Goal: Task Accomplishment & Management: Manage account settings

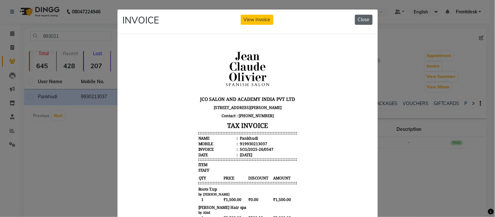
click at [357, 21] on button "Close" at bounding box center [364, 20] width 18 height 10
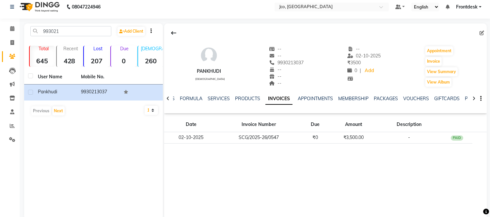
scroll to position [9, 0]
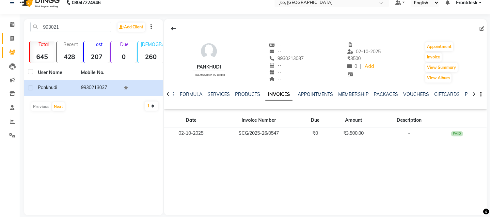
click at [11, 39] on icon at bounding box center [12, 38] width 4 height 5
select select "service"
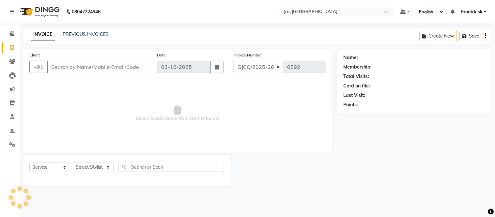
click at [61, 67] on input "Client" at bounding box center [97, 67] width 100 height 12
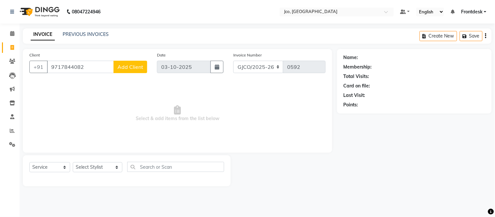
type input "9717844082"
click at [134, 69] on span "Add Client" at bounding box center [130, 67] width 26 height 7
select select "22"
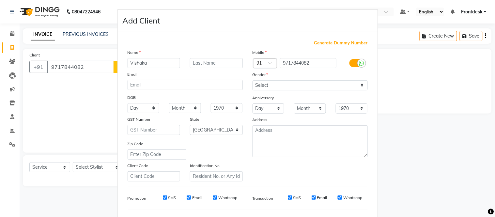
type input "Vishaka"
click at [210, 65] on input "text" at bounding box center [216, 63] width 53 height 10
type input "[PERSON_NAME]"
click at [298, 85] on select "Select [DEMOGRAPHIC_DATA] [DEMOGRAPHIC_DATA] Other Prefer Not To Say" at bounding box center [310, 85] width 115 height 10
select select "[DEMOGRAPHIC_DATA]"
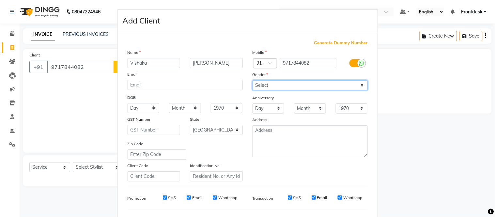
click at [253, 80] on select "Select [DEMOGRAPHIC_DATA] [DEMOGRAPHIC_DATA] Other Prefer Not To Say" at bounding box center [310, 85] width 115 height 10
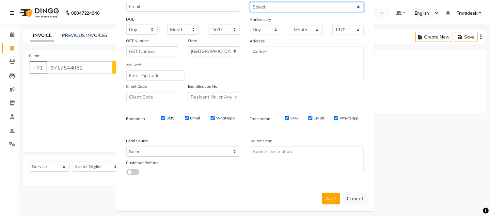
scroll to position [82, 0]
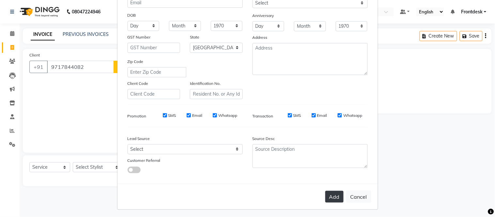
click at [334, 196] on button "Add" at bounding box center [334, 197] width 18 height 12
select select
select select "null"
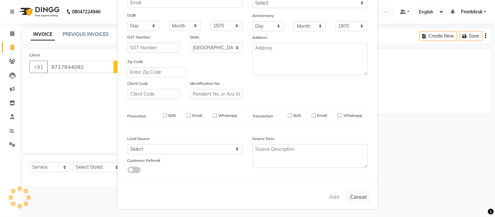
select select
checkbox input "false"
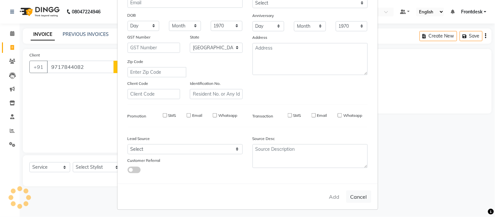
checkbox input "false"
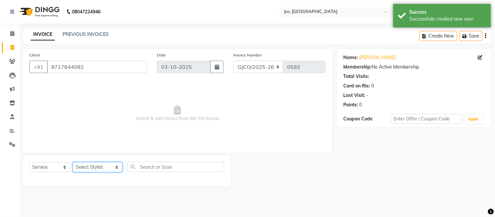
click at [102, 166] on select "Select Stylist [PERSON_NAME] [PERSON_NAME] [PERSON_NAME] Frontdesk Gopal Jouyi …" at bounding box center [98, 167] width 50 height 10
select select "74042"
click at [73, 162] on select "Select Stylist [PERSON_NAME] [PERSON_NAME] [PERSON_NAME] Frontdesk Gopal Jouyi …" at bounding box center [98, 167] width 50 height 10
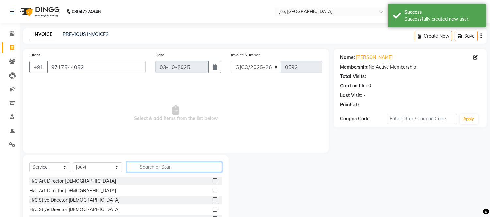
click at [148, 167] on input "text" at bounding box center [174, 167] width 95 height 10
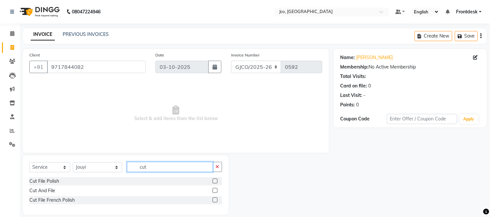
type input "cut"
click at [215, 181] on label at bounding box center [214, 180] width 5 height 5
click at [215, 181] on input "checkbox" at bounding box center [214, 181] width 4 height 4
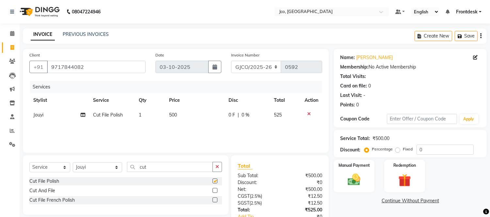
checkbox input "false"
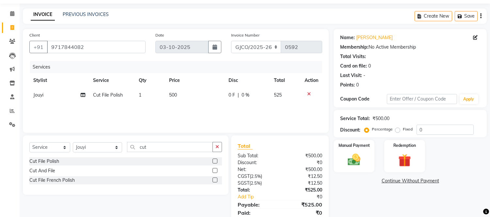
scroll to position [31, 0]
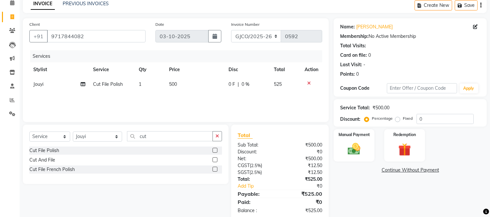
click at [227, 86] on td "0 F | 0 %" at bounding box center [246, 84] width 45 height 15
select select "74042"
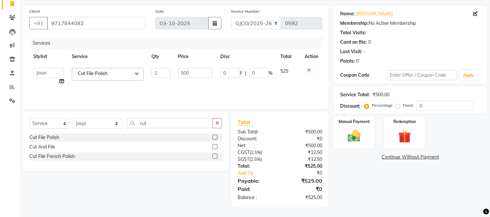
scroll to position [43, 0]
click at [199, 73] on input "500" at bounding box center [195, 73] width 34 height 10
type input "5"
type input "400"
click at [249, 88] on div "Services Stylist Service Qty Price Disc Total Action [PERSON_NAME] [PERSON_NAME…" at bounding box center [175, 70] width 293 height 65
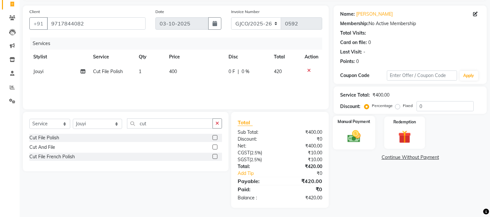
click at [352, 138] on img at bounding box center [354, 136] width 22 height 15
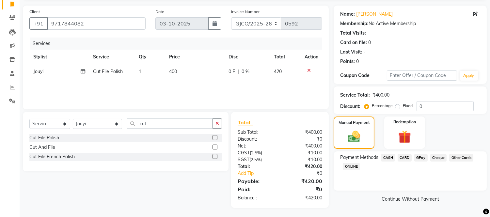
click at [421, 157] on span "GPay" at bounding box center [420, 158] width 13 height 8
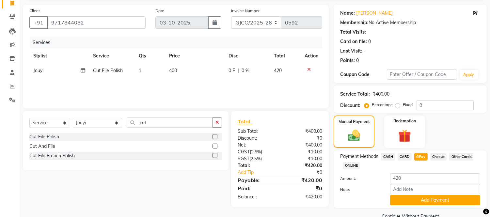
scroll to position [58, 0]
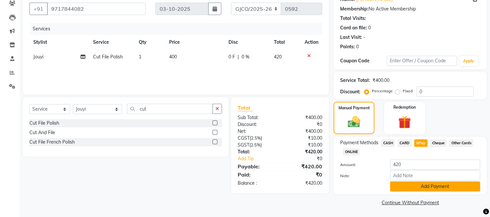
click at [445, 188] on button "Add Payment" at bounding box center [435, 186] width 90 height 10
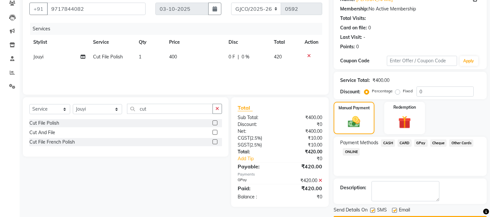
scroll to position [76, 0]
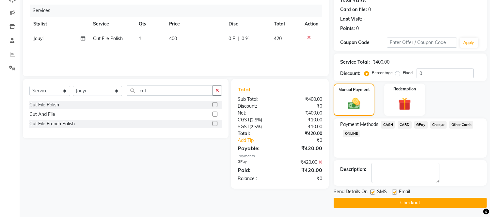
click at [424, 207] on button "Checkout" at bounding box center [409, 203] width 153 height 10
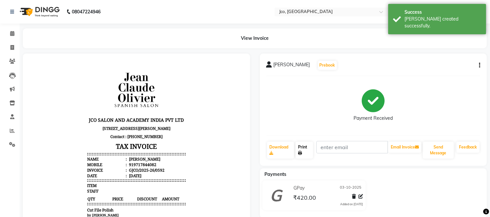
click at [302, 150] on link "Print" at bounding box center [304, 150] width 18 height 17
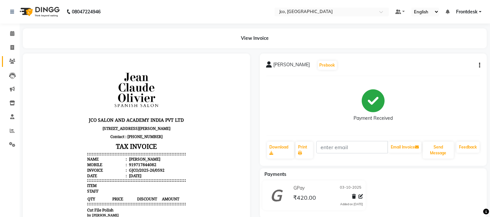
click at [12, 61] on icon at bounding box center [12, 61] width 6 height 5
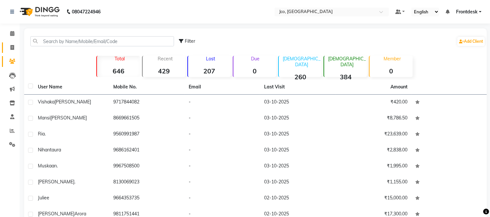
click at [12, 47] on icon at bounding box center [12, 47] width 4 height 5
select select "service"
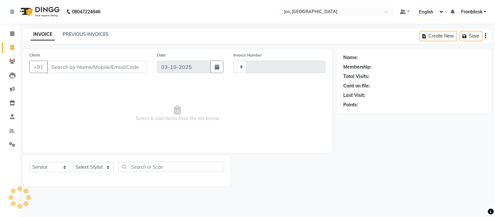
type input "0593"
select select "8000"
click at [11, 36] on icon at bounding box center [12, 33] width 4 height 5
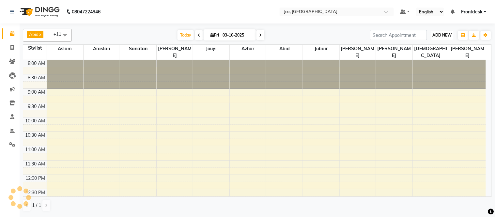
click at [439, 36] on span "ADD NEW" at bounding box center [442, 35] width 19 height 5
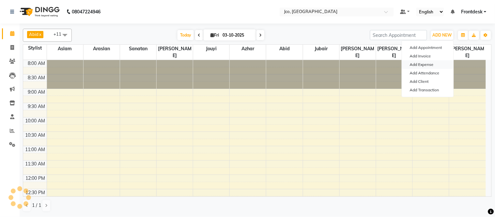
click at [431, 66] on link "Add Expense" at bounding box center [428, 64] width 52 height 8
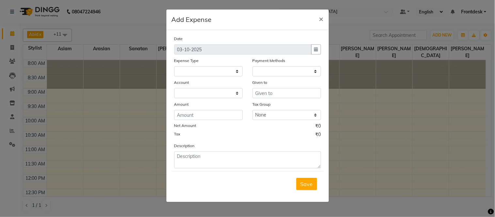
select select
select select "1"
select select "6846"
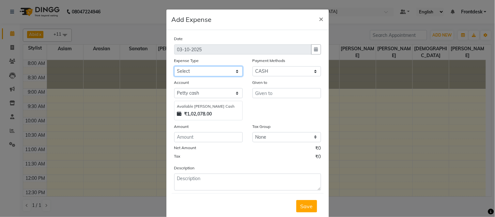
click at [214, 74] on select "Select Advance Salary Amazon B M C Cash transfer to bank Cash transfer to hub C…" at bounding box center [208, 71] width 69 height 10
select select "495"
click at [174, 66] on select "Select Advance Salary Amazon B M C Cash transfer to bank Cash transfer to hub C…" at bounding box center [208, 71] width 69 height 10
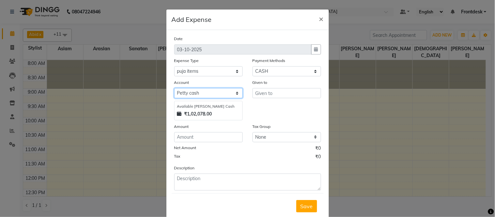
click at [203, 95] on select "Select [PERSON_NAME] cash Default account" at bounding box center [208, 93] width 69 height 10
select select "6847"
click at [174, 88] on select "Select [PERSON_NAME] cash Default account" at bounding box center [208, 93] width 69 height 10
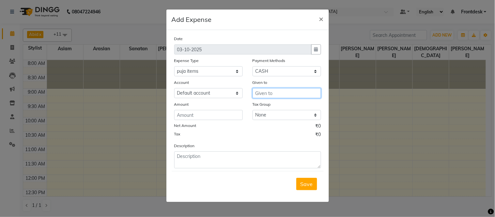
click at [275, 93] on input "text" at bounding box center [287, 93] width 69 height 10
type input "Leela"
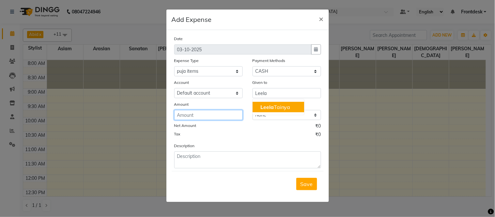
click at [212, 116] on input "number" at bounding box center [208, 115] width 69 height 10
type input "2150"
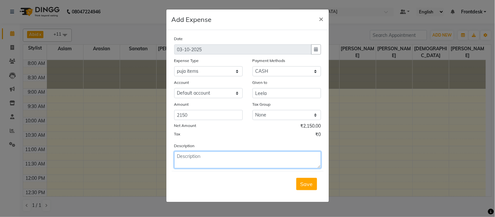
click at [215, 159] on textarea at bounding box center [247, 159] width 147 height 17
type textarea "Given Cash To [PERSON_NAME] against September months 2025"
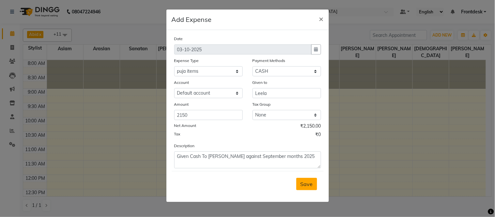
click at [302, 187] on span "Save" at bounding box center [307, 184] width 12 height 7
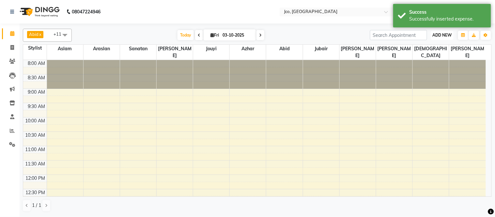
click at [440, 35] on span "ADD NEW" at bounding box center [442, 35] width 19 height 5
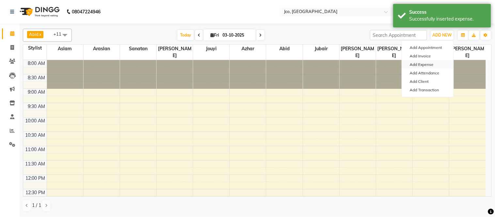
click at [433, 67] on link "Add Expense" at bounding box center [428, 64] width 52 height 8
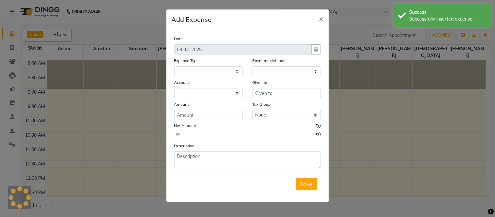
select select "1"
select select "6846"
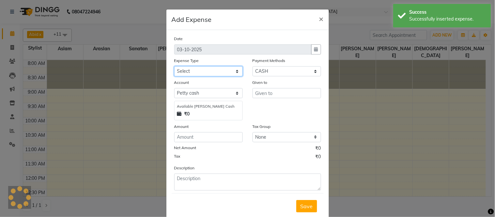
click at [211, 72] on select "Select Advance Salary Amazon B M C Cash transfer to bank Cash transfer to hub C…" at bounding box center [208, 71] width 69 height 10
select select "501"
click at [174, 66] on select "Select Advance Salary Amazon B M C Cash transfer to bank Cash transfer to hub C…" at bounding box center [208, 71] width 69 height 10
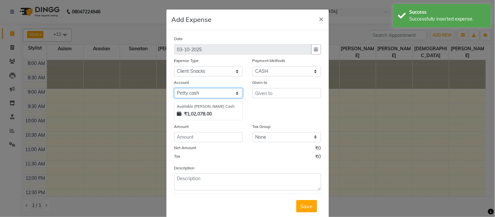
click at [208, 95] on select "Select [PERSON_NAME] cash Default account" at bounding box center [208, 93] width 69 height 10
select select "6847"
click at [174, 88] on select "Select [PERSON_NAME] cash Default account" at bounding box center [208, 93] width 69 height 10
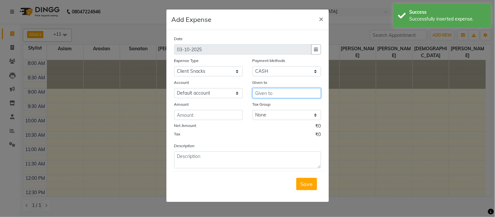
click at [271, 95] on input "text" at bounding box center [287, 93] width 69 height 10
type input "Tea"
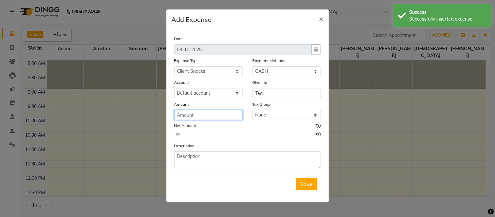
click at [202, 117] on input "number" at bounding box center [208, 115] width 69 height 10
type input "50"
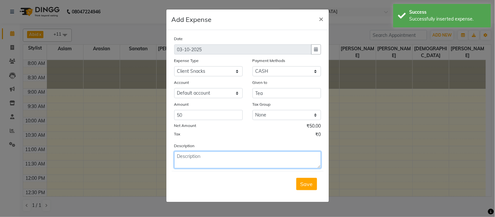
click at [227, 158] on textarea at bounding box center [247, 159] width 147 height 17
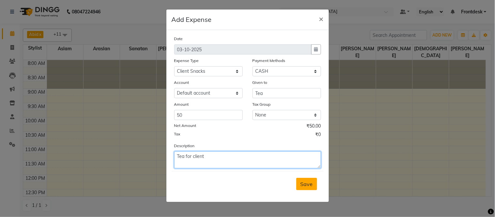
type textarea "Tea for client"
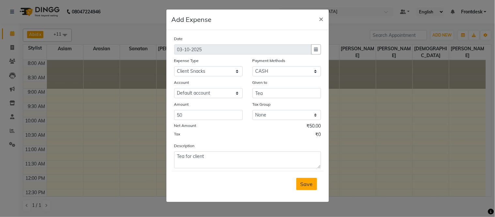
click at [311, 187] on span "Save" at bounding box center [307, 184] width 12 height 7
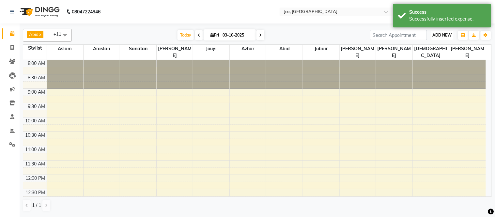
click at [438, 36] on span "ADD NEW" at bounding box center [442, 35] width 19 height 5
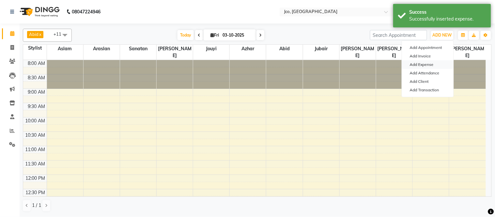
click at [433, 67] on link "Add Expense" at bounding box center [428, 64] width 52 height 8
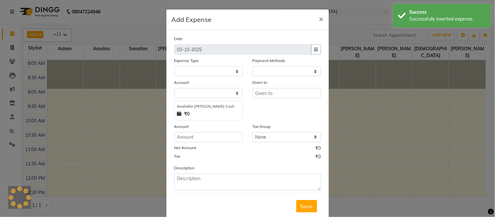
select select "1"
select select "6846"
click at [223, 74] on select at bounding box center [208, 71] width 69 height 10
select select "507"
click at [174, 66] on select "Select Advance Salary Amazon B M C Cash transfer to bank Cash transfer to hub C…" at bounding box center [208, 71] width 69 height 10
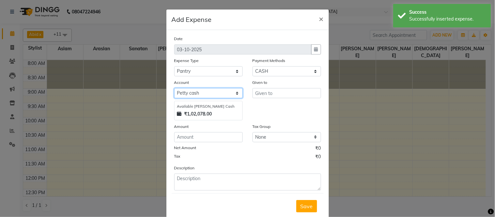
click at [214, 97] on select "Select [PERSON_NAME] cash Default account" at bounding box center [208, 93] width 69 height 10
click at [212, 126] on div "Amount" at bounding box center [208, 127] width 69 height 9
click at [227, 93] on select "Select [PERSON_NAME] cash Default account" at bounding box center [208, 93] width 69 height 10
select select "6847"
click at [174, 88] on select "Select [PERSON_NAME] cash Default account" at bounding box center [208, 93] width 69 height 10
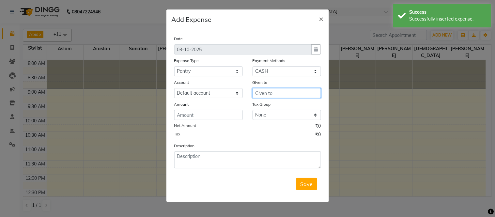
click at [284, 92] on input "text" at bounding box center [287, 93] width 69 height 10
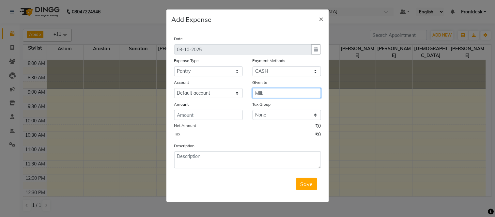
type input "Milk"
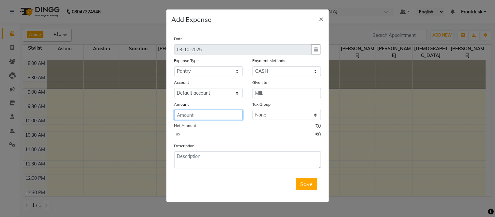
click at [219, 116] on input "number" at bounding box center [208, 115] width 69 height 10
type input "70"
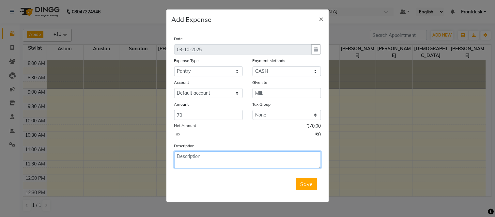
click at [232, 160] on textarea at bounding box center [247, 159] width 147 height 17
type textarea "Milk for Staff Tea 1- Liter And [PERSON_NAME]"
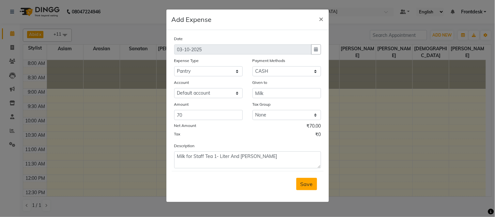
click at [302, 184] on span "Save" at bounding box center [307, 184] width 12 height 7
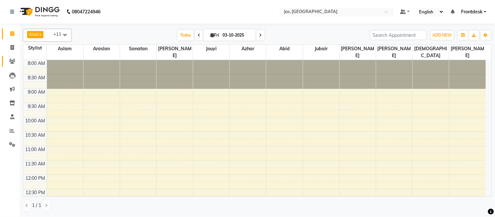
click at [11, 61] on icon at bounding box center [12, 61] width 6 height 5
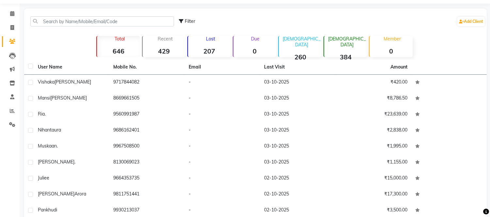
scroll to position [36, 0]
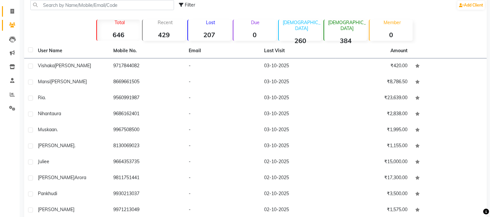
click at [7, 14] on span at bounding box center [12, 12] width 11 height 8
select select "service"
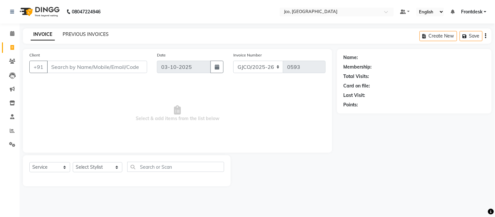
click at [87, 36] on link "PREVIOUS INVOICES" at bounding box center [86, 34] width 46 height 6
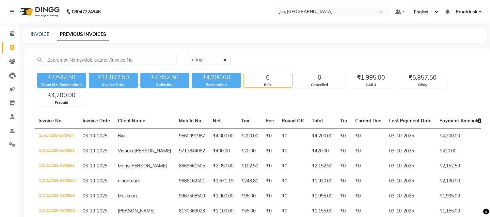
click at [12, 47] on icon at bounding box center [12, 47] width 4 height 5
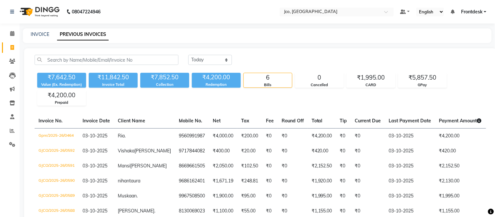
select select "service"
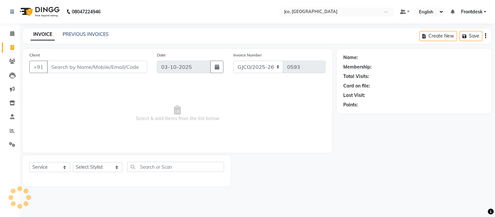
click at [74, 69] on input "Client" at bounding box center [97, 67] width 100 height 12
click at [495, 118] on div "Name: Membership: Total Visits: Card on file: Last Visit: Points:" at bounding box center [417, 117] width 160 height 137
click at [115, 67] on input "Client" at bounding box center [97, 67] width 100 height 12
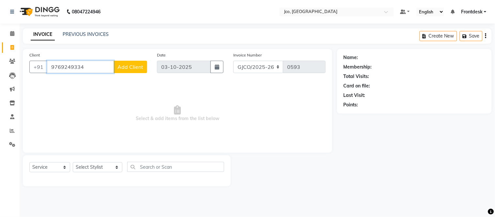
type input "9769249334"
click at [126, 69] on span "Add Client" at bounding box center [130, 67] width 26 height 7
select select "22"
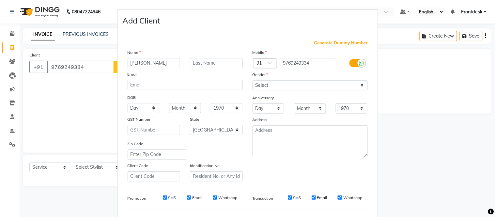
type input "[PERSON_NAME]"
click at [216, 61] on input "text" at bounding box center [216, 63] width 53 height 10
type input "m"
type input "Mathur"
click at [313, 84] on select "Select [DEMOGRAPHIC_DATA] [DEMOGRAPHIC_DATA] Other Prefer Not To Say" at bounding box center [310, 85] width 115 height 10
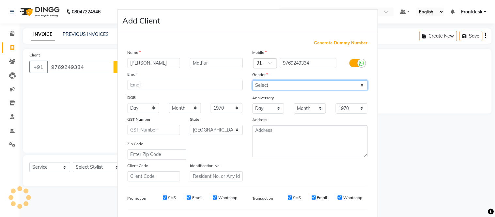
click at [253, 80] on select "Select [DEMOGRAPHIC_DATA] [DEMOGRAPHIC_DATA] Other Prefer Not To Say" at bounding box center [310, 85] width 115 height 10
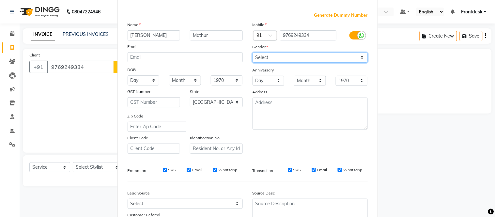
scroll to position [24, 0]
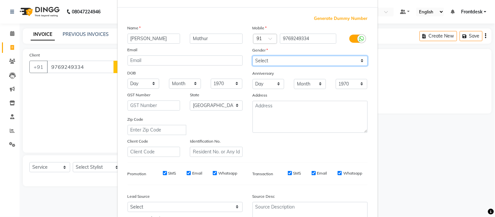
click at [288, 61] on select "Select [DEMOGRAPHIC_DATA] [DEMOGRAPHIC_DATA] Other Prefer Not To Say" at bounding box center [310, 61] width 115 height 10
select select "[DEMOGRAPHIC_DATA]"
click at [253, 56] on select "Select [DEMOGRAPHIC_DATA] [DEMOGRAPHIC_DATA] Other Prefer Not To Say" at bounding box center [310, 61] width 115 height 10
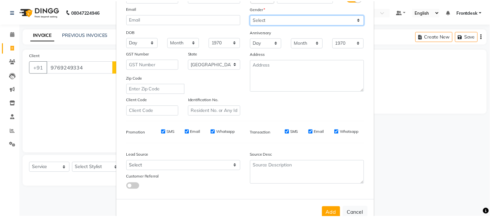
scroll to position [84, 0]
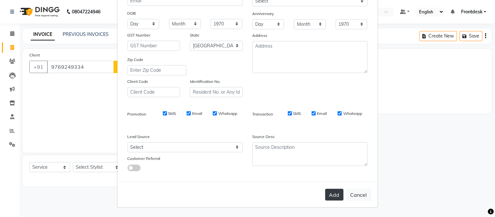
click at [332, 194] on button "Add" at bounding box center [334, 195] width 18 height 12
select select
select select "null"
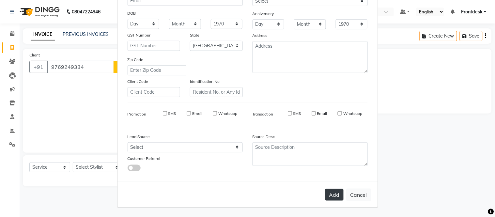
select select
checkbox input "false"
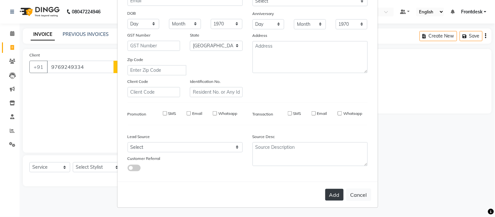
checkbox input "false"
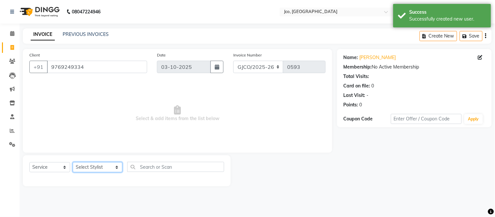
click at [93, 165] on select "Select Stylist [PERSON_NAME] [PERSON_NAME] [PERSON_NAME] Frontdesk Gopal Jouyi …" at bounding box center [98, 167] width 50 height 10
select select "79671"
click at [73, 162] on select "Select Stylist [PERSON_NAME] [PERSON_NAME] [PERSON_NAME] Frontdesk Gopal Jouyi …" at bounding box center [98, 167] width 50 height 10
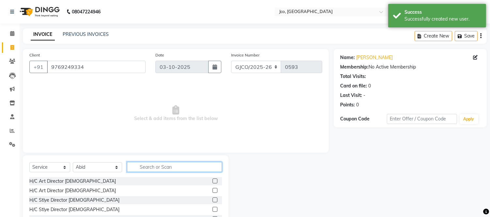
click at [158, 168] on input "text" at bounding box center [174, 167] width 95 height 10
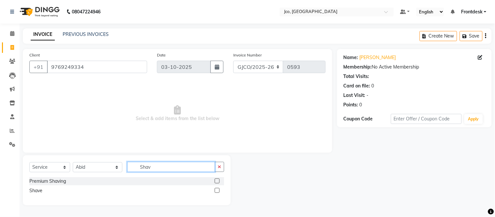
type input "Shav"
click at [216, 178] on label at bounding box center [217, 180] width 5 height 5
click at [216, 179] on input "checkbox" at bounding box center [217, 181] width 4 height 4
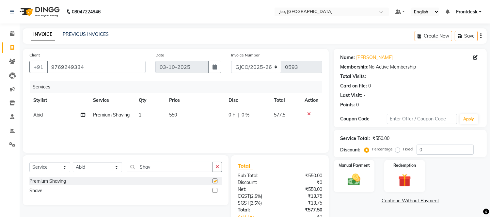
checkbox input "false"
click at [231, 115] on span "0 F" at bounding box center [231, 115] width 7 height 7
select select "79671"
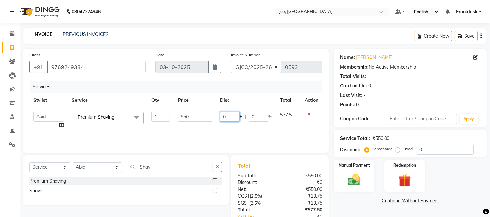
click at [230, 118] on input "0" at bounding box center [230, 117] width 20 height 10
type input "150"
click at [281, 130] on div "Services Stylist Service Qty Price Disc Total Action [PERSON_NAME] [PERSON_NAME…" at bounding box center [175, 113] width 293 height 65
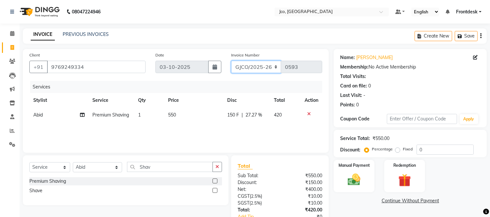
click at [259, 68] on select "GJCO/2025-26 SCG/2025-26 Gpre/2025-26" at bounding box center [256, 67] width 50 height 12
select select "7971"
click at [231, 61] on select "GJCO/2025-26 SCG/2025-26 Gpre/2025-26" at bounding box center [256, 67] width 50 height 12
type input "0548"
click at [480, 36] on icon "button" at bounding box center [480, 36] width 1 height 0
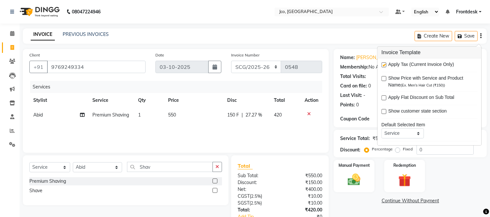
click at [386, 65] on label at bounding box center [383, 64] width 5 height 5
click at [385, 65] on input "checkbox" at bounding box center [383, 65] width 4 height 4
checkbox input "false"
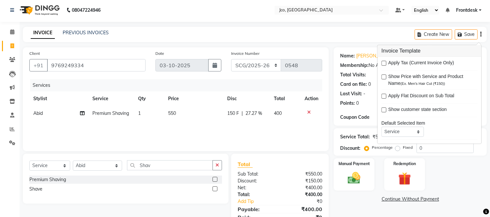
scroll to position [30, 0]
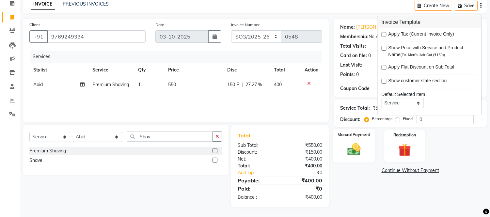
click at [348, 144] on img at bounding box center [354, 149] width 22 height 15
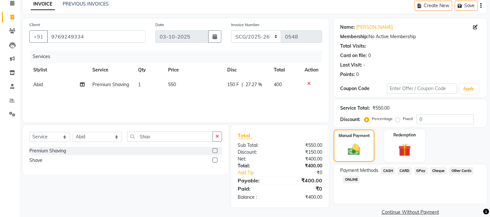
click at [388, 170] on span "CASH" at bounding box center [388, 171] width 14 height 8
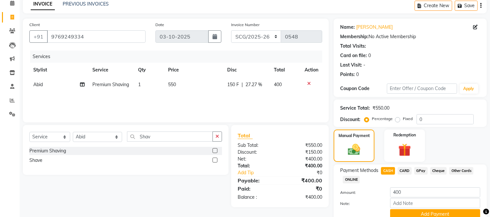
scroll to position [58, 0]
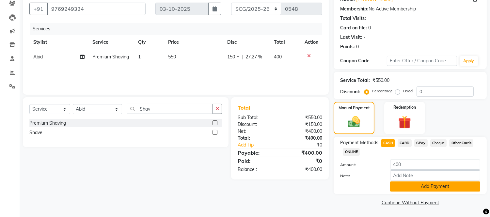
click at [450, 191] on button "Add Payment" at bounding box center [435, 186] width 90 height 10
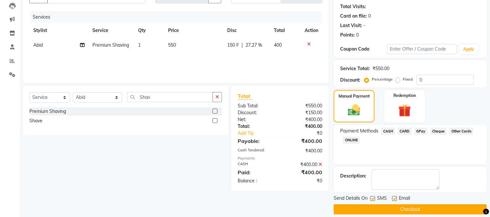
scroll to position [76, 0]
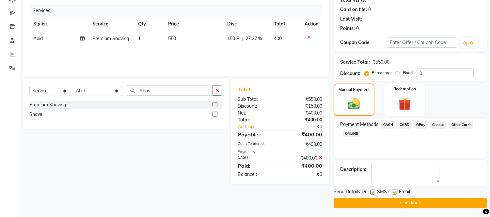
click at [422, 204] on button "Checkout" at bounding box center [409, 203] width 153 height 10
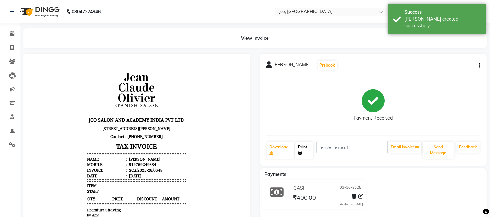
click at [304, 148] on link "Print" at bounding box center [304, 150] width 18 height 17
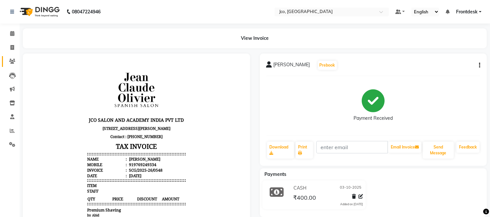
click at [9, 64] on icon at bounding box center [12, 61] width 6 height 5
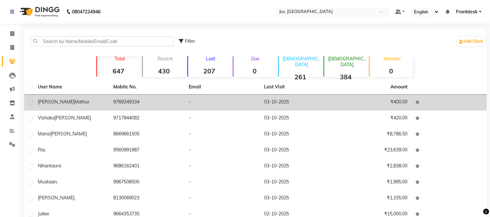
click at [131, 102] on td "9769249334" at bounding box center [146, 103] width 75 height 16
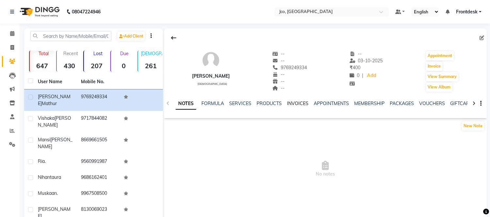
click at [296, 103] on link "INVOICES" at bounding box center [298, 104] width 22 height 6
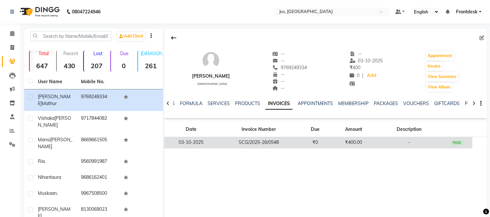
click at [323, 144] on td "₹0" at bounding box center [315, 142] width 31 height 11
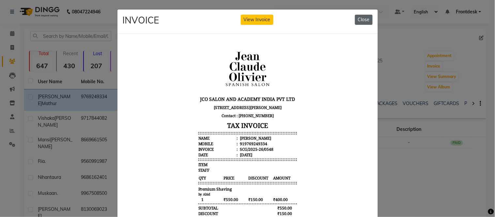
click at [359, 20] on button "Close" at bounding box center [364, 20] width 18 height 10
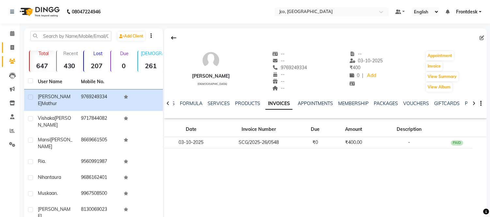
click at [10, 48] on icon at bounding box center [12, 47] width 4 height 5
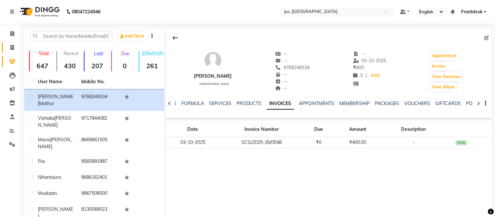
select select "service"
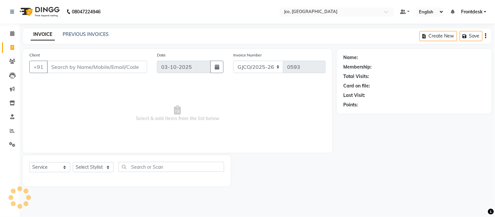
click at [69, 67] on input "Client" at bounding box center [97, 67] width 100 height 12
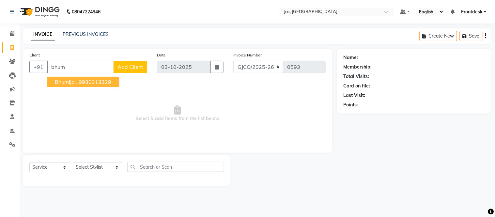
click at [100, 80] on ngb-highlight "9930313329" at bounding box center [95, 82] width 33 height 7
type input "9930313329"
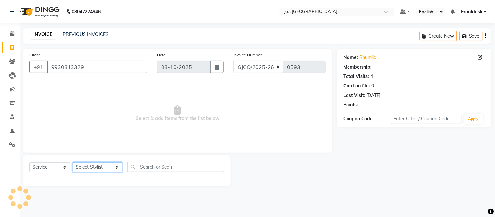
click at [95, 165] on select "Select Stylist [PERSON_NAME] [PERSON_NAME] [PERSON_NAME] Frontdesk Gopal Jouyi …" at bounding box center [98, 167] width 50 height 10
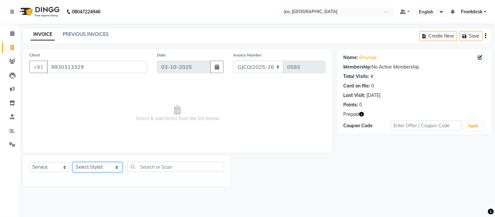
select select "88428"
click at [73, 162] on select "Select Stylist [PERSON_NAME] [PERSON_NAME] [PERSON_NAME] Frontdesk Gopal Jouyi …" at bounding box center [98, 167] width 50 height 10
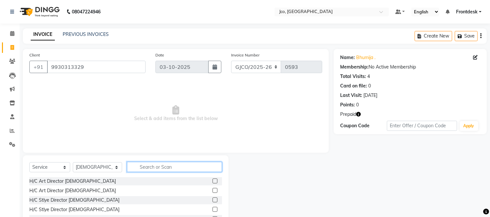
click at [148, 168] on input "text" at bounding box center [174, 167] width 95 height 10
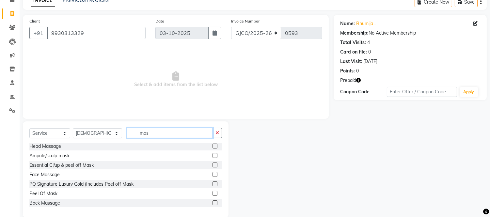
scroll to position [36, 0]
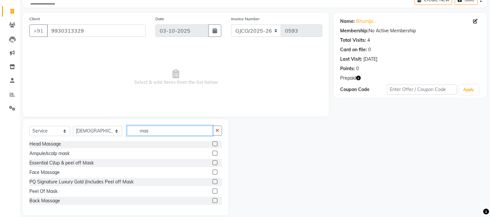
type input "mas"
click at [212, 200] on label at bounding box center [214, 200] width 5 height 5
click at [212, 200] on input "checkbox" at bounding box center [214, 201] width 4 height 4
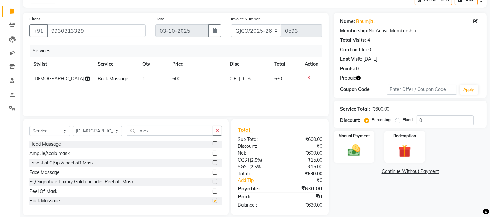
checkbox input "false"
click at [178, 77] on td "600" at bounding box center [197, 78] width 58 height 15
select select "88428"
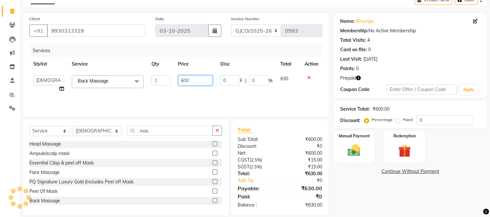
click at [194, 79] on input "600" at bounding box center [195, 80] width 34 height 10
type input "6"
type input "1000"
click at [256, 94] on div "Services Stylist Service Qty Price Disc Total Action [PERSON_NAME] [PERSON_NAME…" at bounding box center [175, 77] width 293 height 65
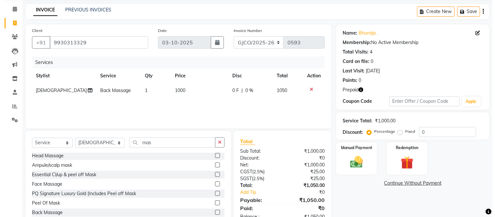
scroll to position [0, 0]
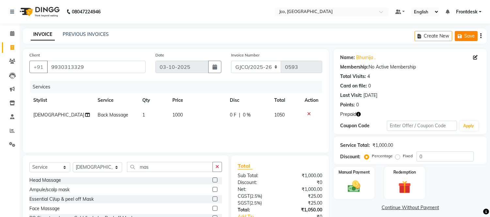
click at [467, 38] on button "Save" at bounding box center [466, 36] width 23 height 10
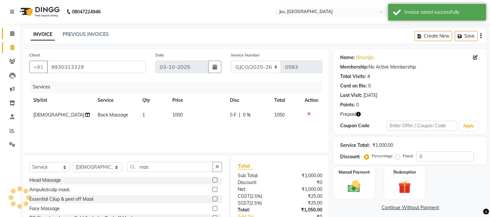
click at [11, 36] on icon at bounding box center [12, 33] width 4 height 5
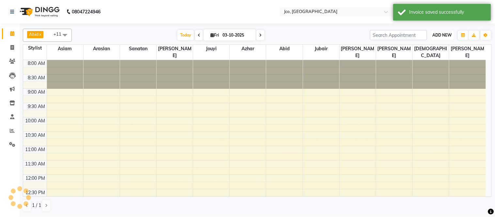
click at [435, 38] on span "ADD NEW" at bounding box center [442, 35] width 19 height 5
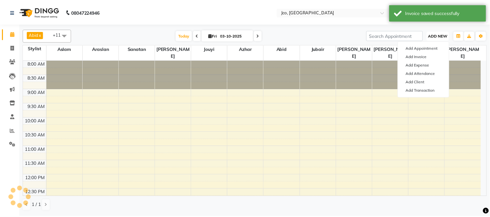
scroll to position [238, 0]
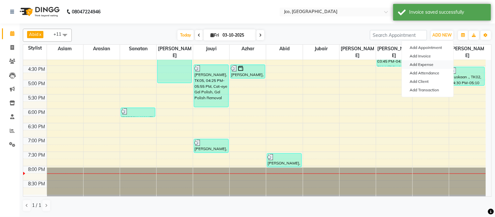
click at [428, 66] on link "Add Expense" at bounding box center [428, 64] width 52 height 8
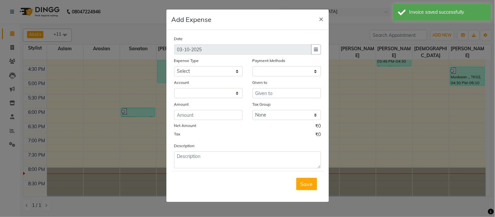
select select "1"
select select "6846"
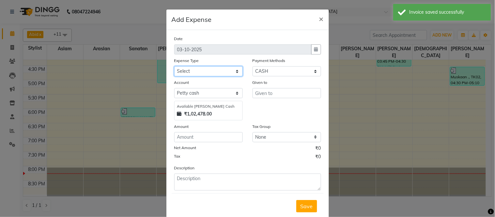
click at [208, 74] on select "Select Advance Salary Amazon B M C Cash transfer to bank Cash transfer to hub C…" at bounding box center [208, 71] width 69 height 10
select select "513"
click at [174, 66] on select "Select Advance Salary Amazon B M C Cash transfer to bank Cash transfer to hub C…" at bounding box center [208, 71] width 69 height 10
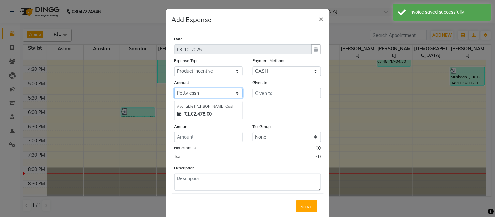
click at [204, 95] on select "Select [PERSON_NAME] cash Default account" at bounding box center [208, 93] width 69 height 10
select select "6847"
click at [174, 88] on select "Select [PERSON_NAME] cash Default account" at bounding box center [208, 93] width 69 height 10
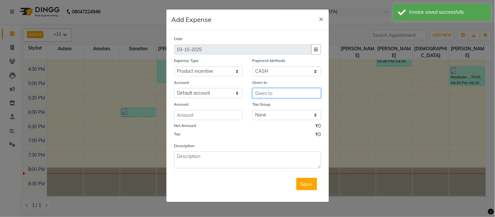
click at [283, 93] on input "text" at bounding box center [287, 93] width 69 height 10
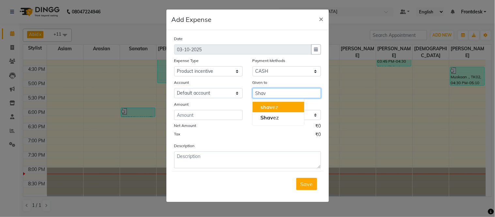
click at [276, 107] on ngb-highlight "shav ez" at bounding box center [269, 107] width 18 height 7
type input "[PERSON_NAME]"
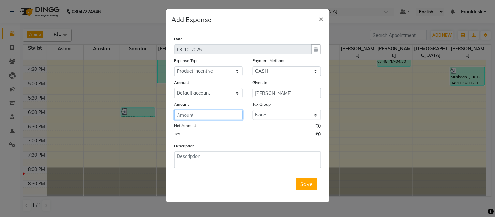
click at [216, 117] on input "number" at bounding box center [208, 115] width 69 height 10
type input "150"
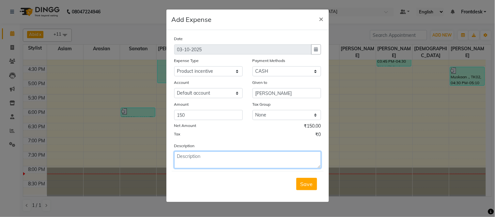
click at [223, 160] on textarea at bounding box center [247, 159] width 147 height 17
type textarea "Product incentive given to [PERSON_NAME]"
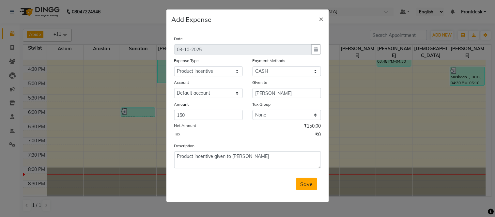
click at [308, 183] on span "Save" at bounding box center [307, 184] width 12 height 7
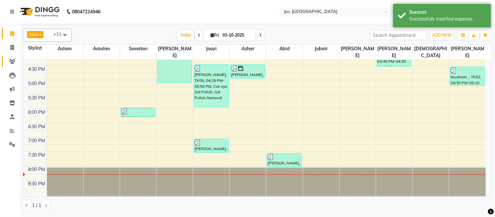
click at [10, 59] on icon at bounding box center [12, 61] width 6 height 5
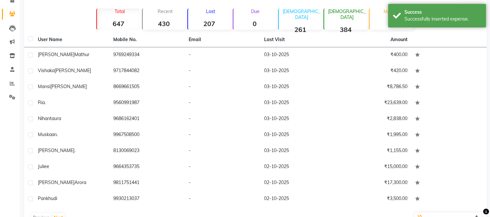
scroll to position [44, 0]
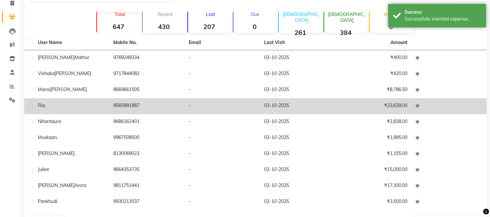
click at [134, 106] on td "9560991987" at bounding box center [146, 106] width 75 height 16
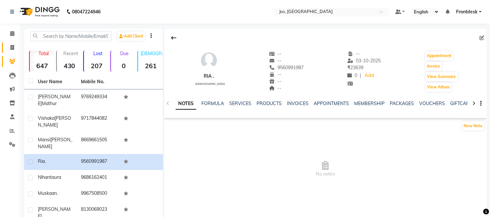
click at [12, 47] on icon at bounding box center [12, 47] width 4 height 5
select select "service"
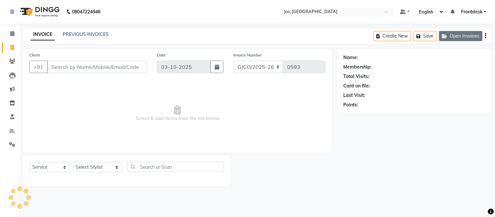
click at [462, 37] on button "Open Invoices" at bounding box center [460, 36] width 43 height 10
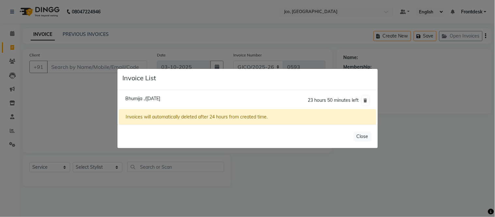
click at [160, 101] on span "Bhumija ./[DATE]" at bounding box center [142, 99] width 35 height 6
type input "9930313329"
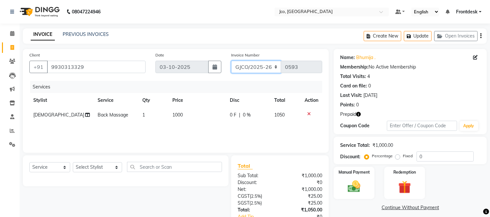
click at [253, 68] on select "GJCO/2025-26 SCG/2025-26 Gpre/2025-26" at bounding box center [256, 67] width 50 height 12
click at [254, 108] on td "0 F | 0 %" at bounding box center [248, 115] width 44 height 15
select select "88428"
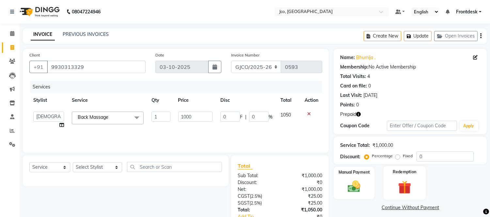
click at [403, 182] on img at bounding box center [405, 187] width 22 height 16
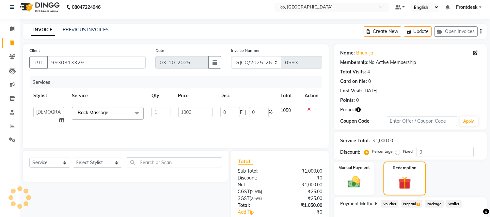
scroll to position [35, 0]
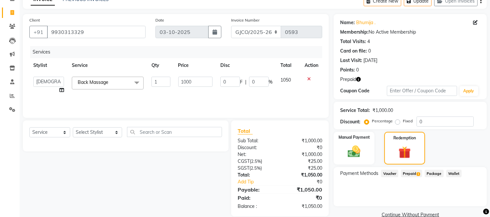
click at [411, 174] on span "Prepaid 1" at bounding box center [411, 174] width 21 height 8
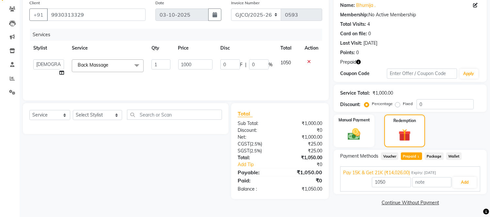
scroll to position [52, 0]
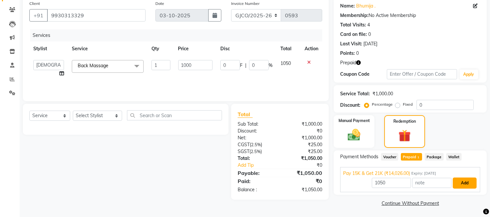
click at [468, 182] on button "Add" at bounding box center [465, 183] width 24 height 11
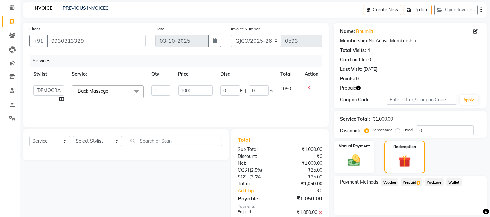
scroll to position [84, 0]
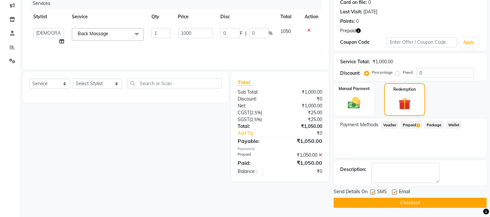
click at [425, 202] on button "Checkout" at bounding box center [409, 203] width 153 height 10
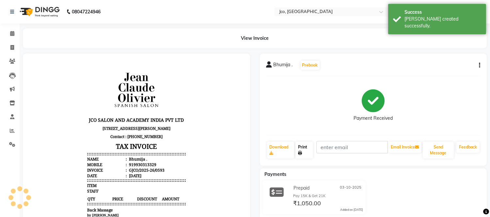
click at [303, 151] on link "Print" at bounding box center [304, 150] width 18 height 17
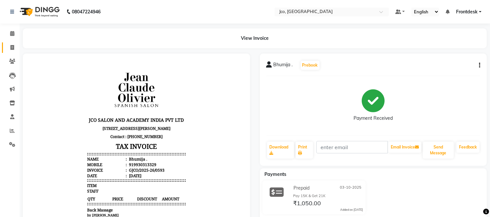
click at [12, 48] on icon at bounding box center [12, 47] width 4 height 5
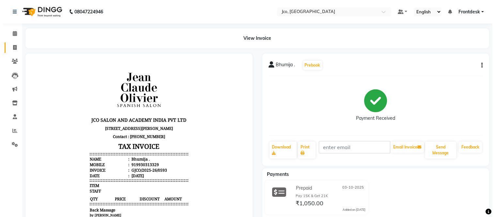
select select "service"
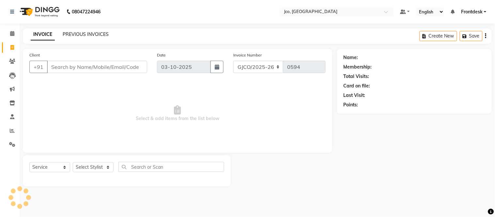
click at [97, 36] on link "PREVIOUS INVOICES" at bounding box center [86, 34] width 46 height 6
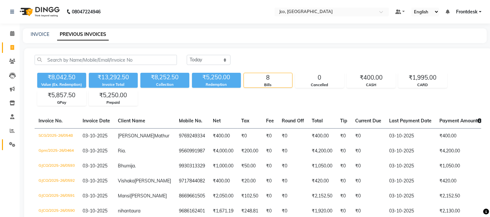
click at [11, 145] on icon at bounding box center [12, 144] width 6 height 5
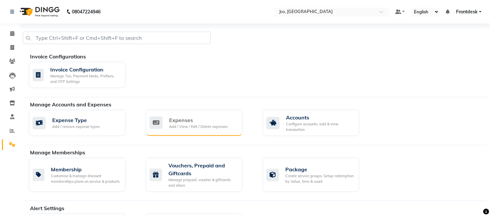
click at [184, 128] on div "Add / View / Edit / Delete expenses" at bounding box center [198, 127] width 58 height 6
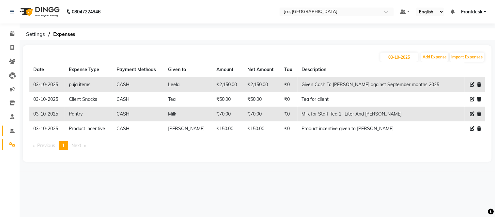
click at [12, 131] on icon at bounding box center [12, 130] width 5 height 5
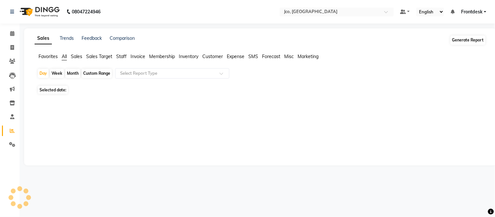
click at [462, 40] on button "Generate Report" at bounding box center [468, 40] width 35 height 9
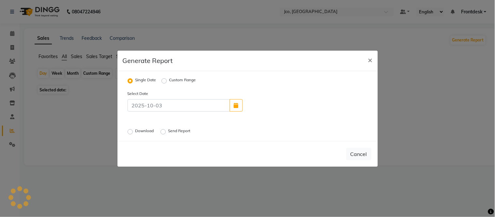
click at [135, 132] on label "Download" at bounding box center [145, 132] width 20 height 8
click at [130, 132] on input "Download" at bounding box center [131, 131] width 5 height 5
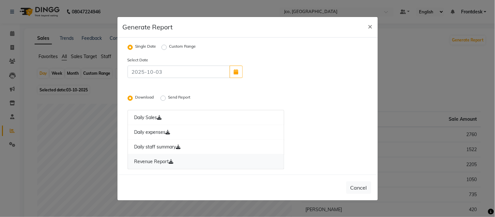
click at [159, 163] on link "Revenue Report" at bounding box center [206, 161] width 157 height 15
click at [369, 24] on span "×" at bounding box center [370, 26] width 5 height 10
radio input "false"
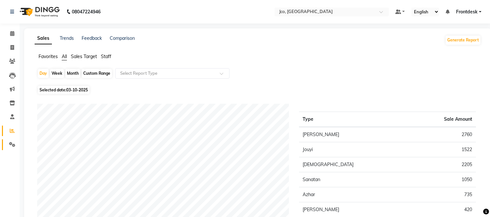
click at [13, 146] on icon at bounding box center [12, 144] width 6 height 5
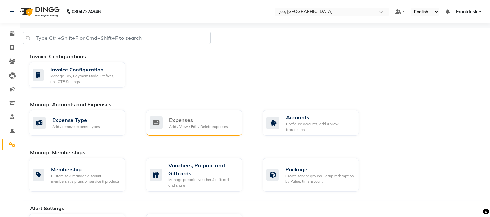
click at [185, 118] on div "Expenses" at bounding box center [198, 120] width 58 height 8
